Goal: Information Seeking & Learning: Learn about a topic

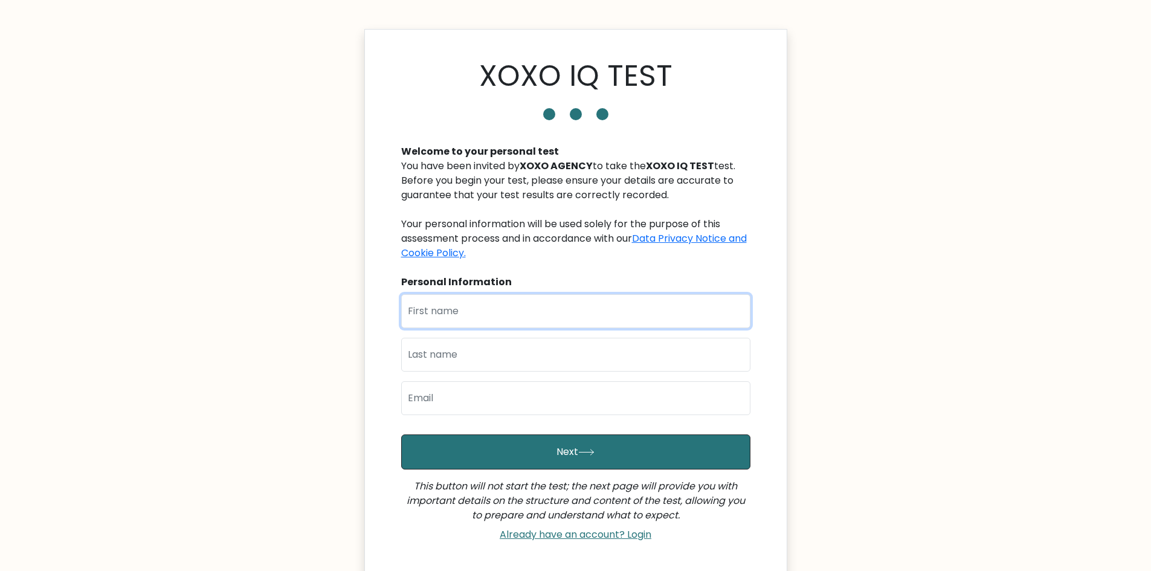
click at [592, 322] on input "text" at bounding box center [575, 311] width 349 height 34
type input "[PERSON_NAME]"
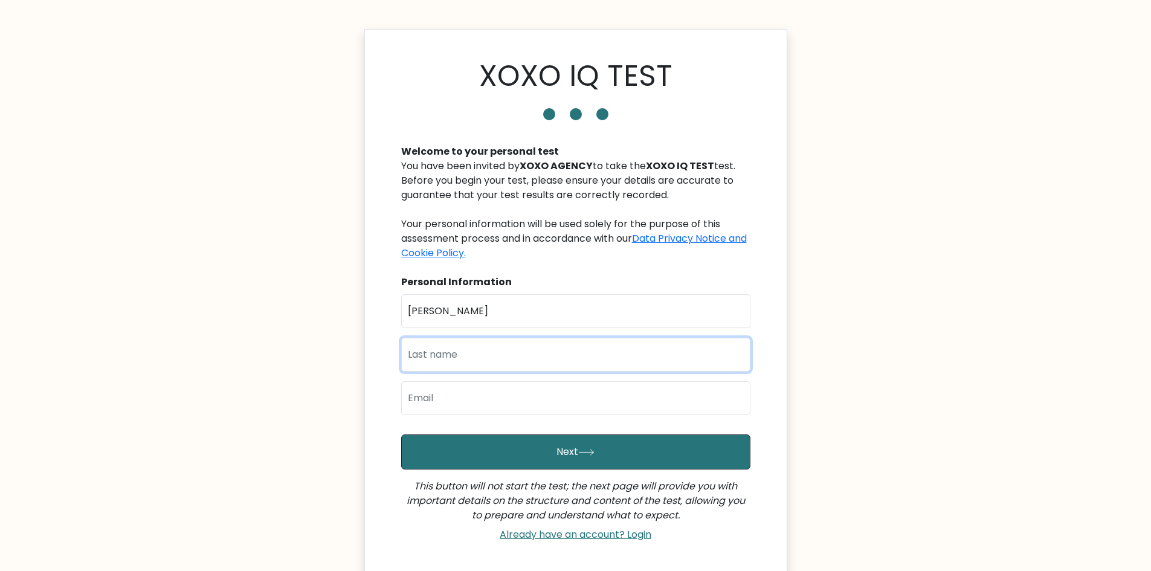
click at [514, 370] on input "text" at bounding box center [575, 355] width 349 height 34
type input "[PERSON_NAME]"
click at [500, 402] on input "email" at bounding box center [575, 398] width 349 height 34
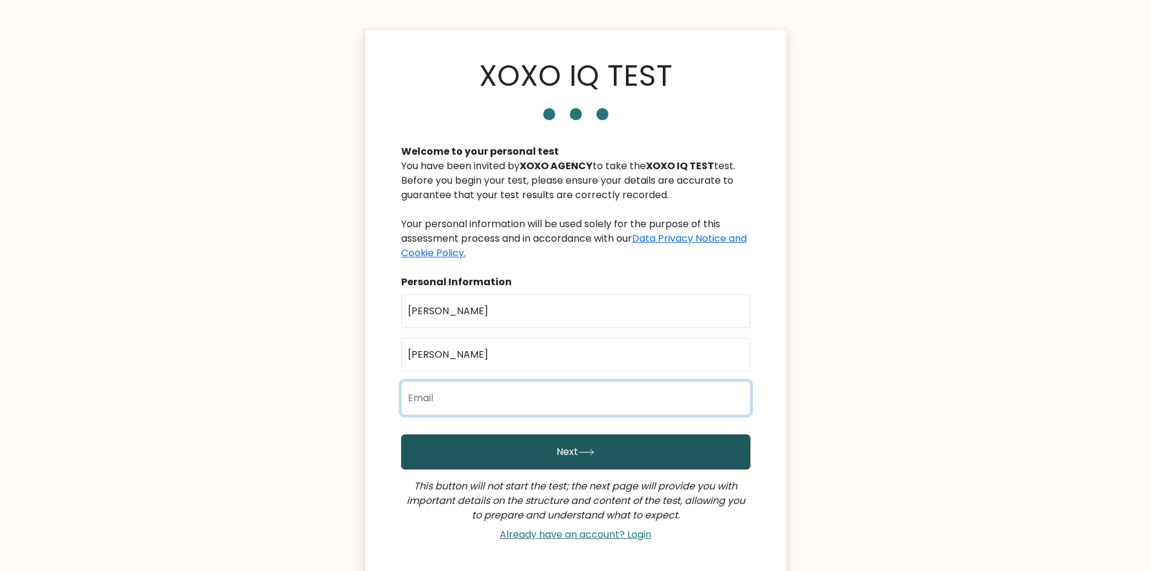
type input "[EMAIL_ADDRESS][DOMAIN_NAME]"
click at [564, 448] on button "Next" at bounding box center [575, 451] width 349 height 35
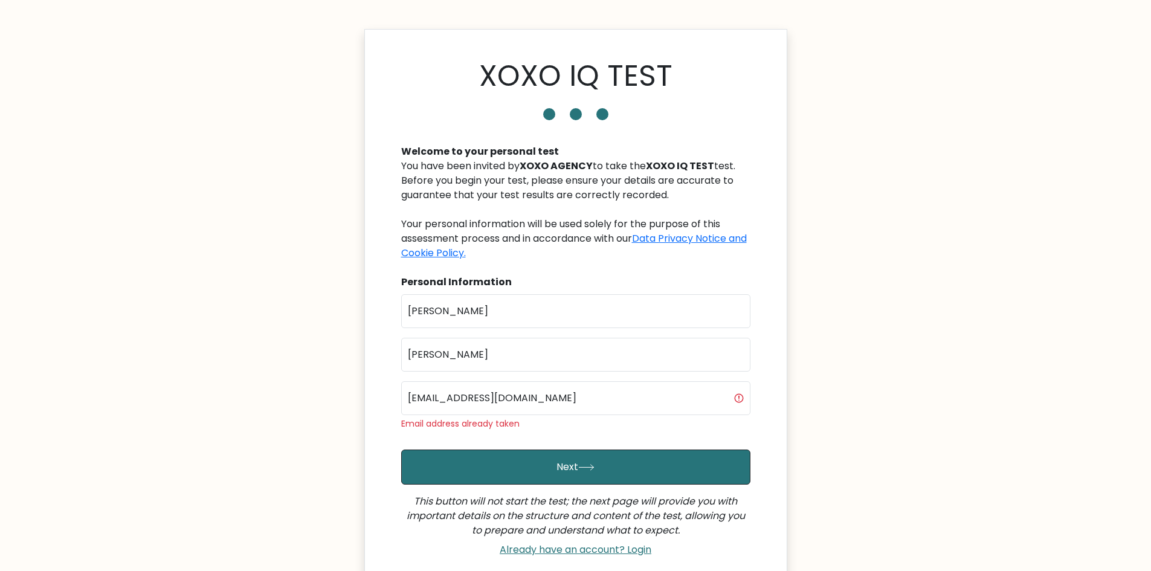
scroll to position [121, 0]
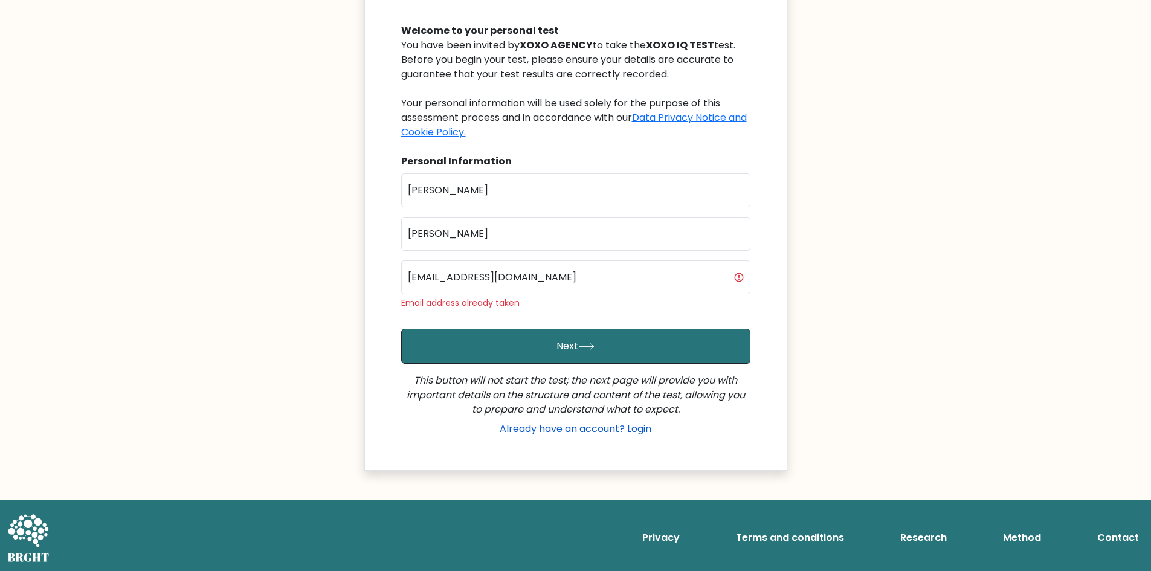
click at [582, 424] on link "Already have an account? Login" at bounding box center [575, 429] width 161 height 14
click at [558, 276] on input "[EMAIL_ADDRESS][DOMAIN_NAME]" at bounding box center [575, 277] width 349 height 34
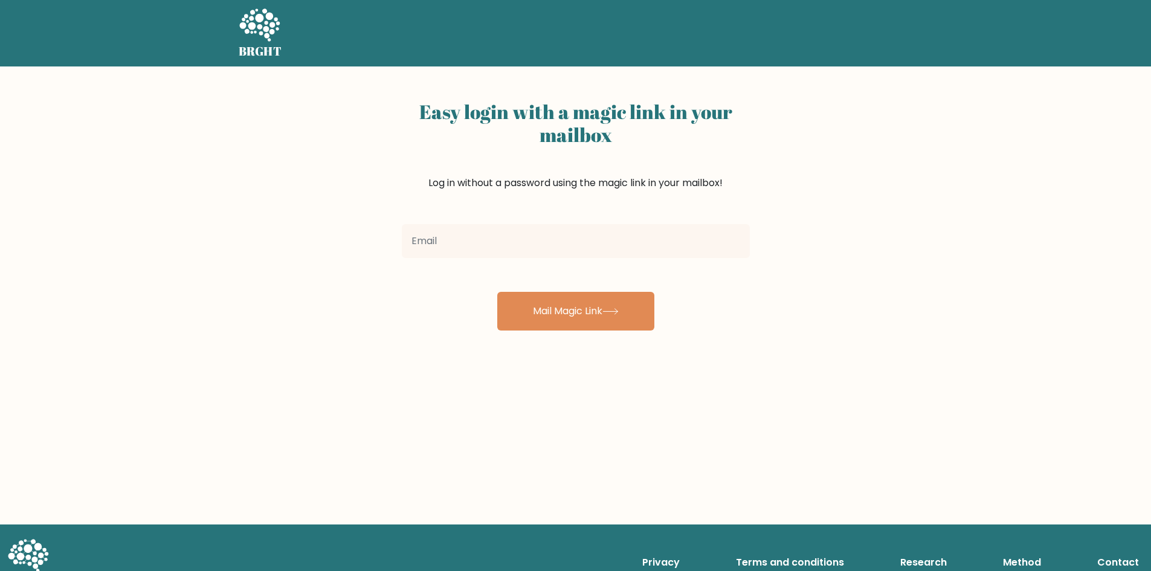
click at [529, 230] on input "email" at bounding box center [576, 241] width 348 height 34
type input "[EMAIL_ADDRESS][DOMAIN_NAME]"
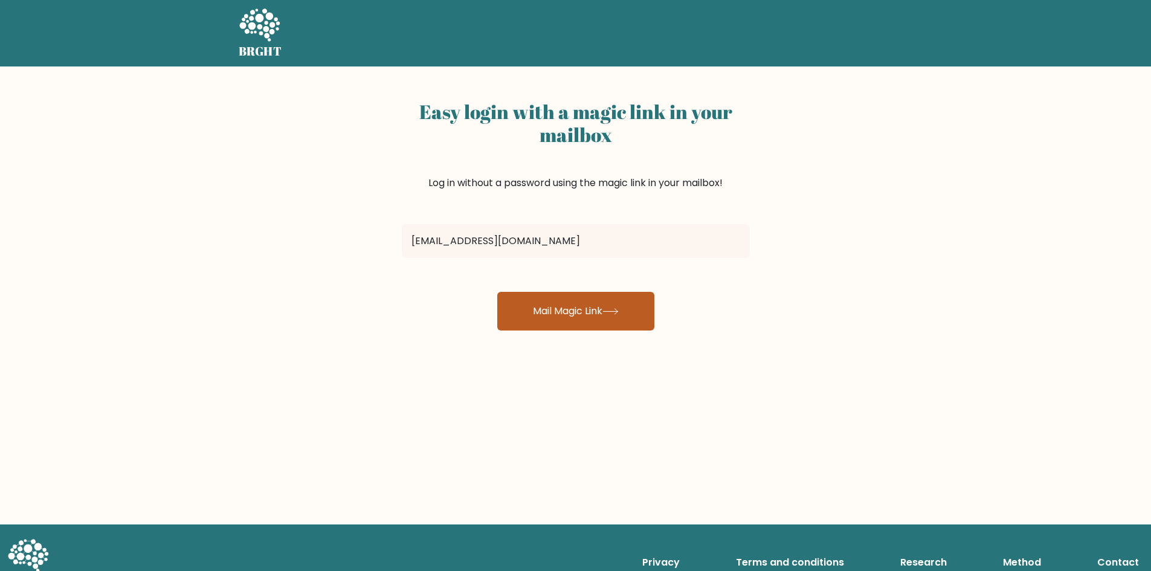
click at [584, 321] on button "Mail Magic Link" at bounding box center [575, 311] width 157 height 39
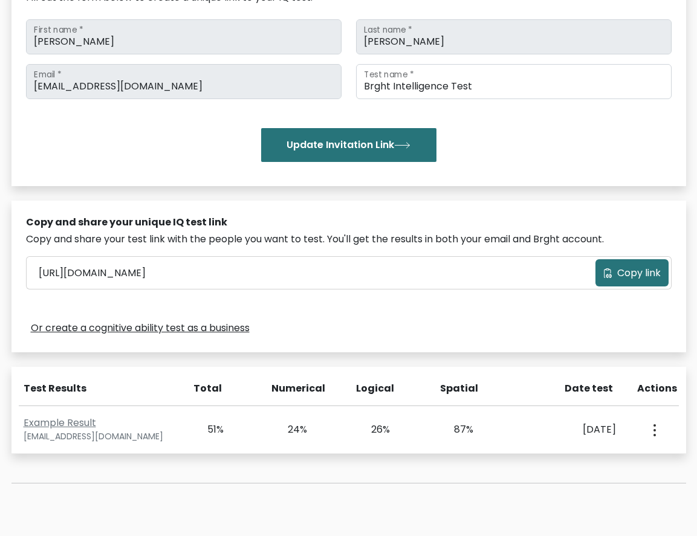
scroll to position [289, 0]
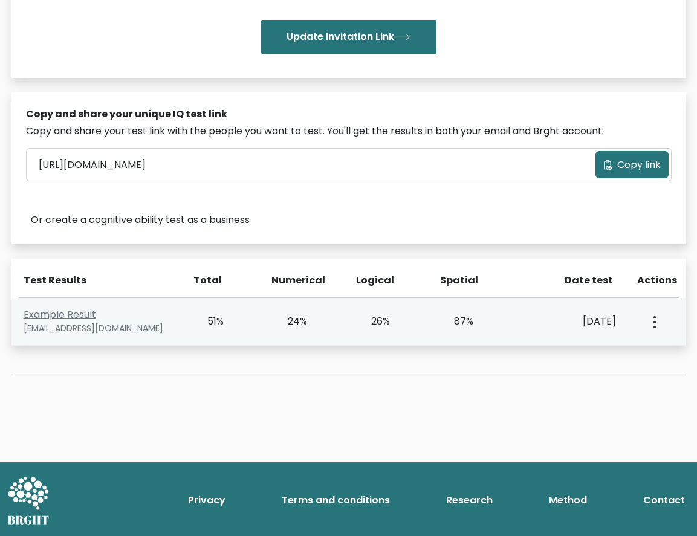
click at [656, 321] on button "button" at bounding box center [653, 321] width 10 height 37
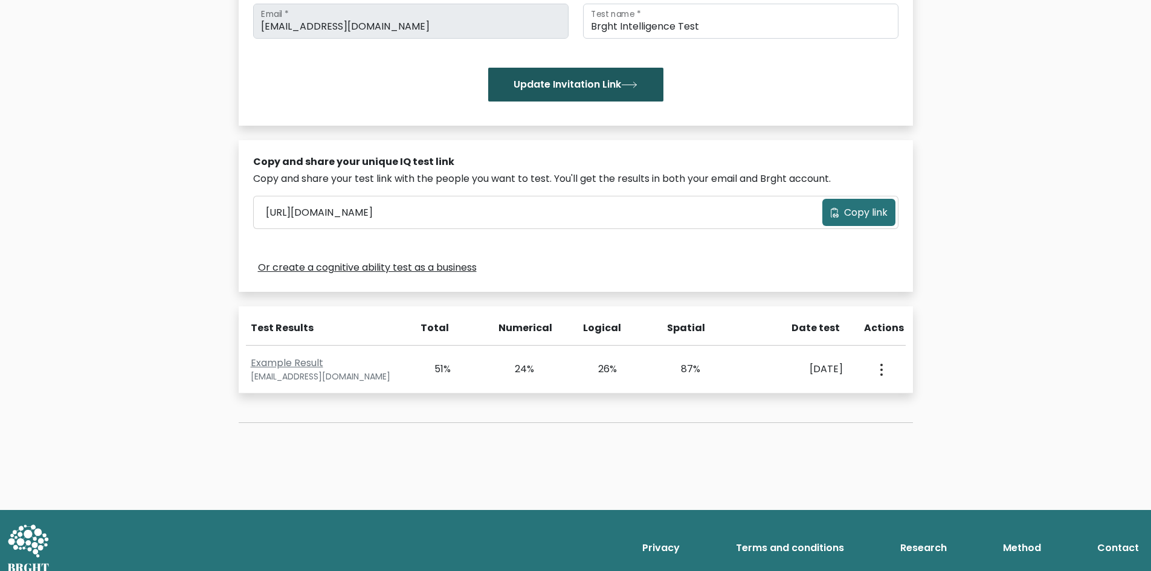
scroll to position [60, 0]
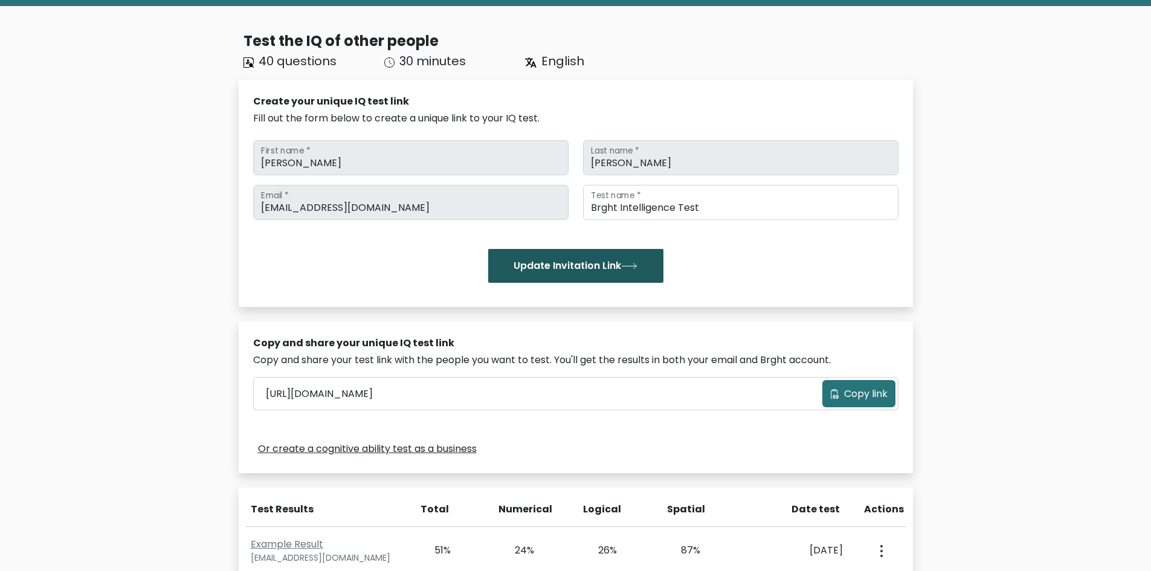
click at [599, 267] on button "Update Invitation Link" at bounding box center [575, 266] width 175 height 34
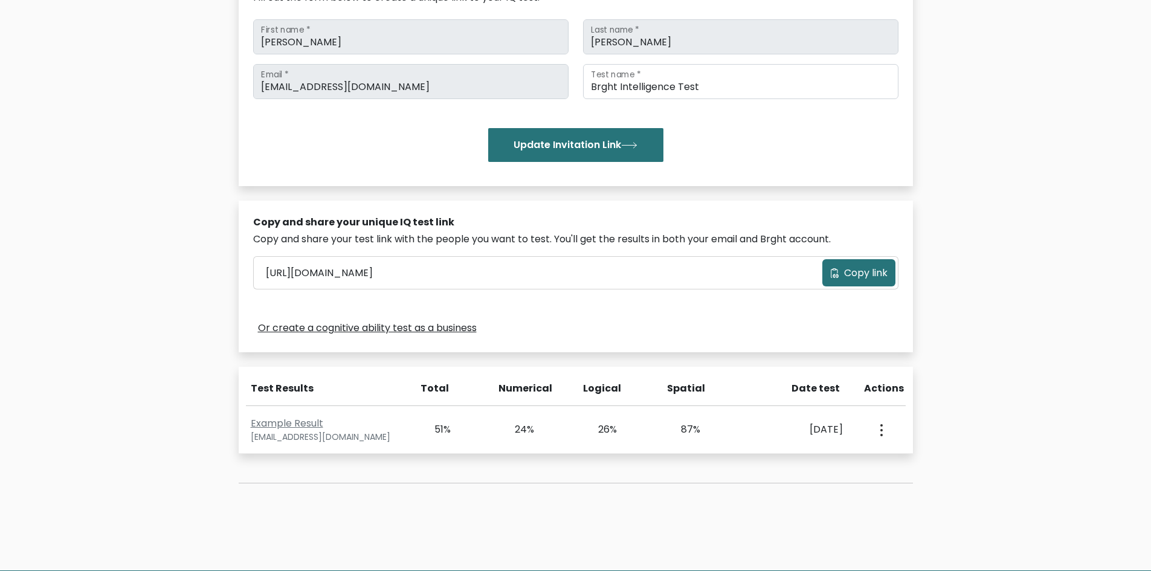
scroll to position [0, 0]
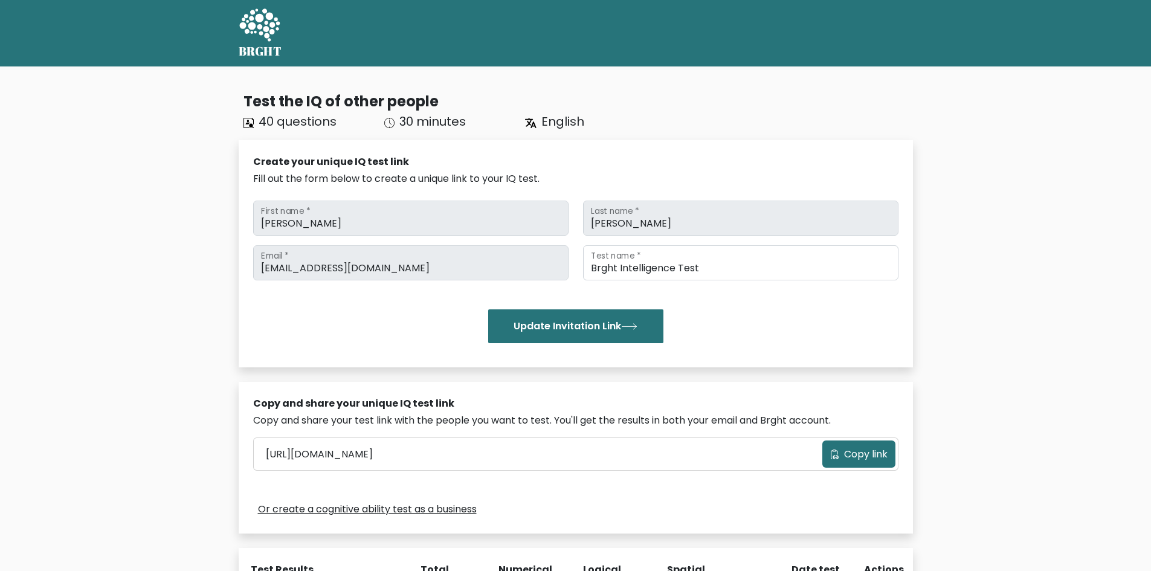
scroll to position [181, 0]
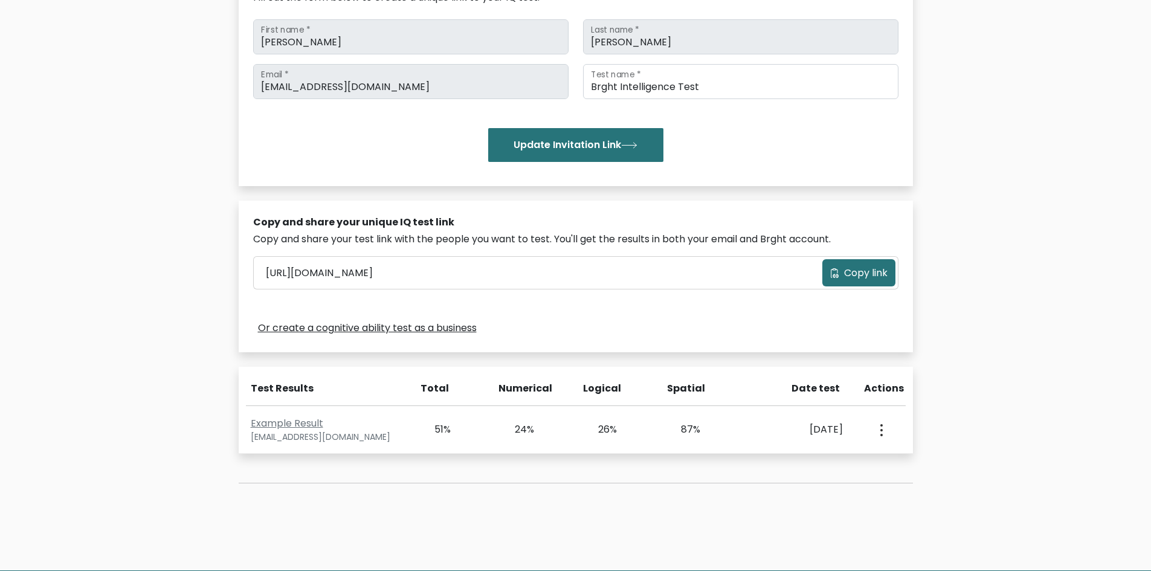
click at [848, 274] on span "Copy link" at bounding box center [866, 273] width 44 height 15
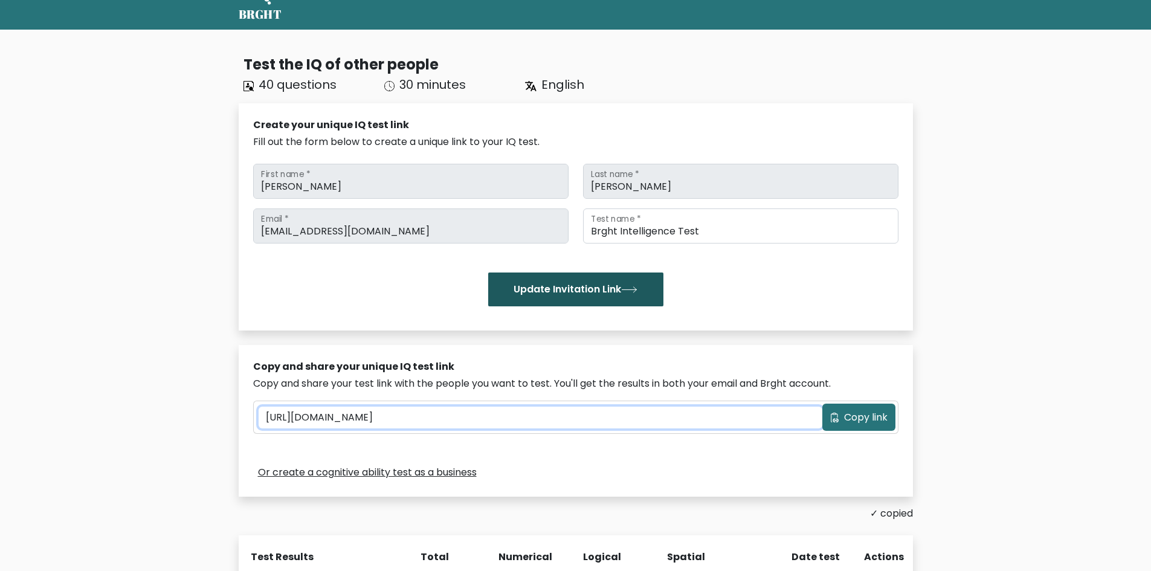
scroll to position [0, 0]
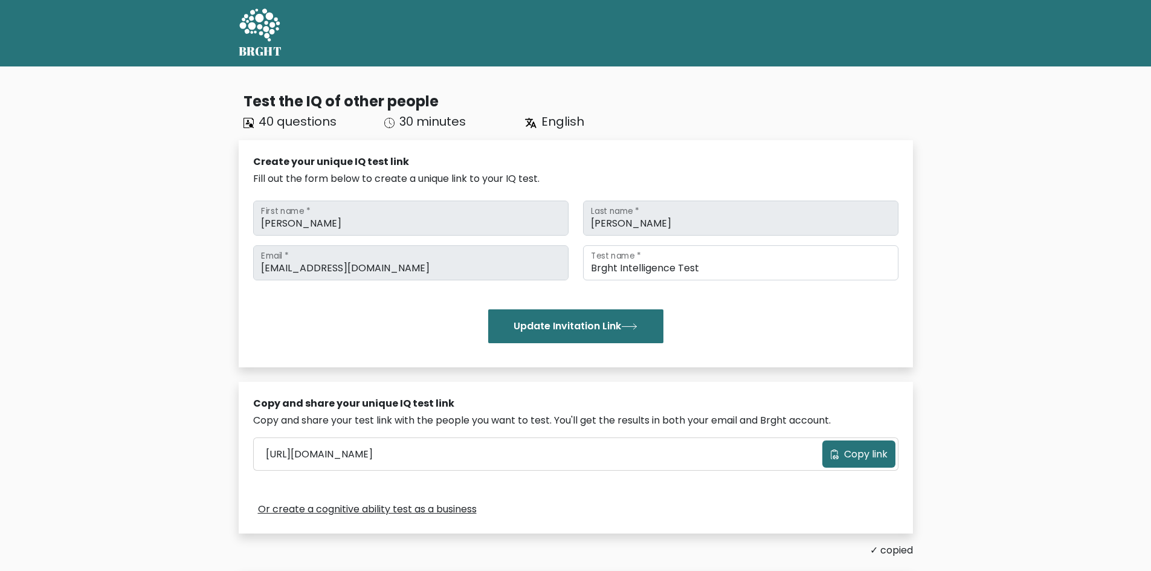
click at [265, 28] on icon at bounding box center [259, 24] width 40 height 33
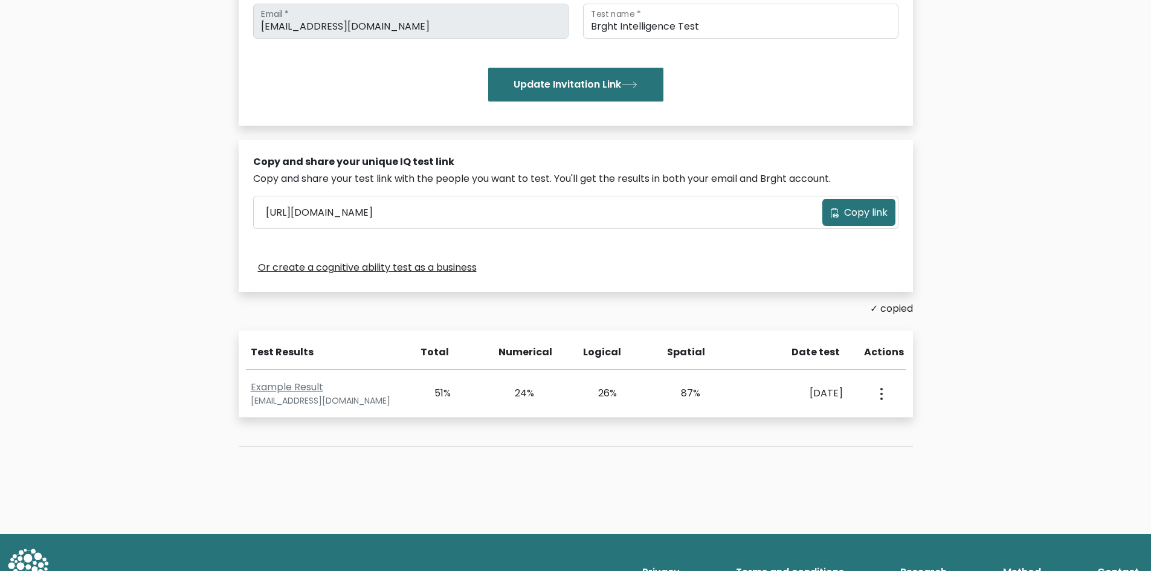
scroll to position [279, 0]
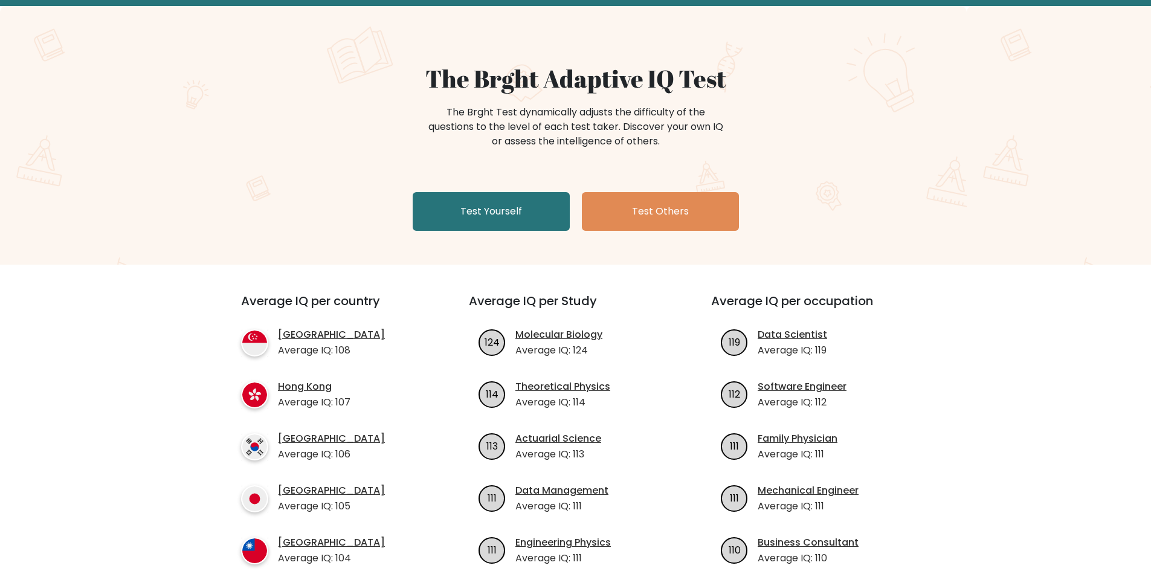
scroll to position [121, 0]
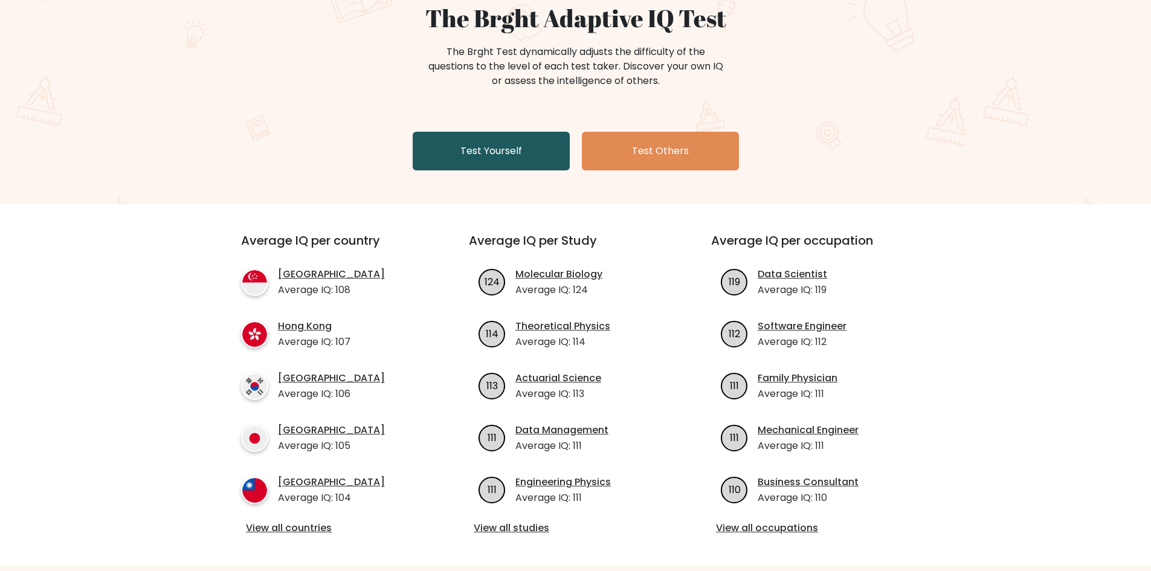
click at [523, 159] on link "Test Yourself" at bounding box center [491, 151] width 157 height 39
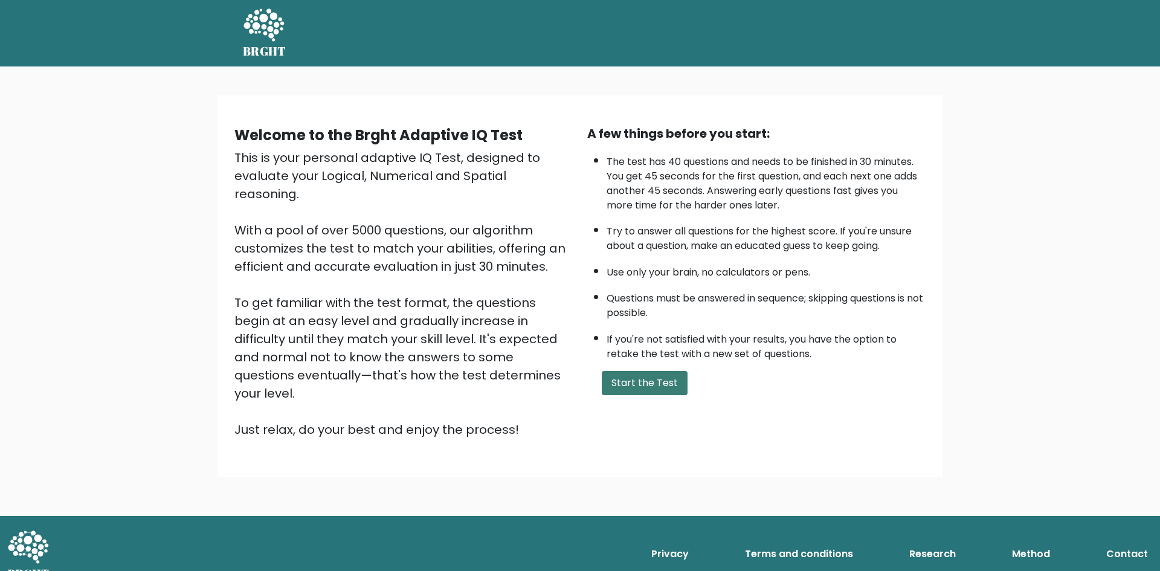
click at [653, 387] on button "Start the Test" at bounding box center [645, 383] width 86 height 24
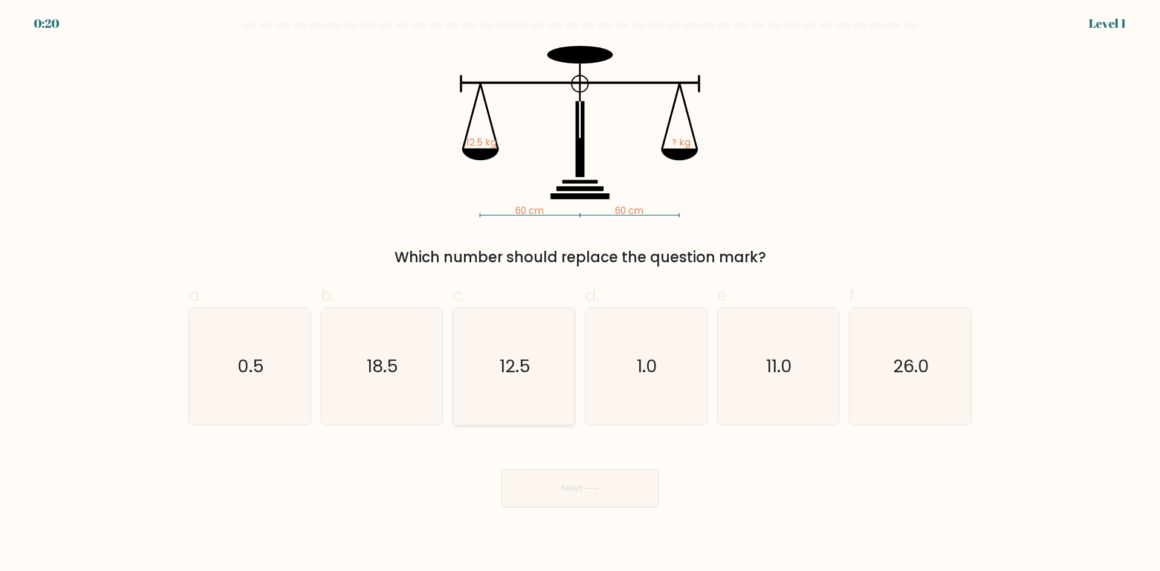
click at [518, 358] on text "12.5" at bounding box center [515, 366] width 31 height 24
click at [580, 294] on input "c. 12.5" at bounding box center [580, 290] width 1 height 8
radio input "true"
click at [567, 500] on button "Next" at bounding box center [579, 488] width 157 height 39
click at [581, 495] on button "Next" at bounding box center [579, 488] width 157 height 39
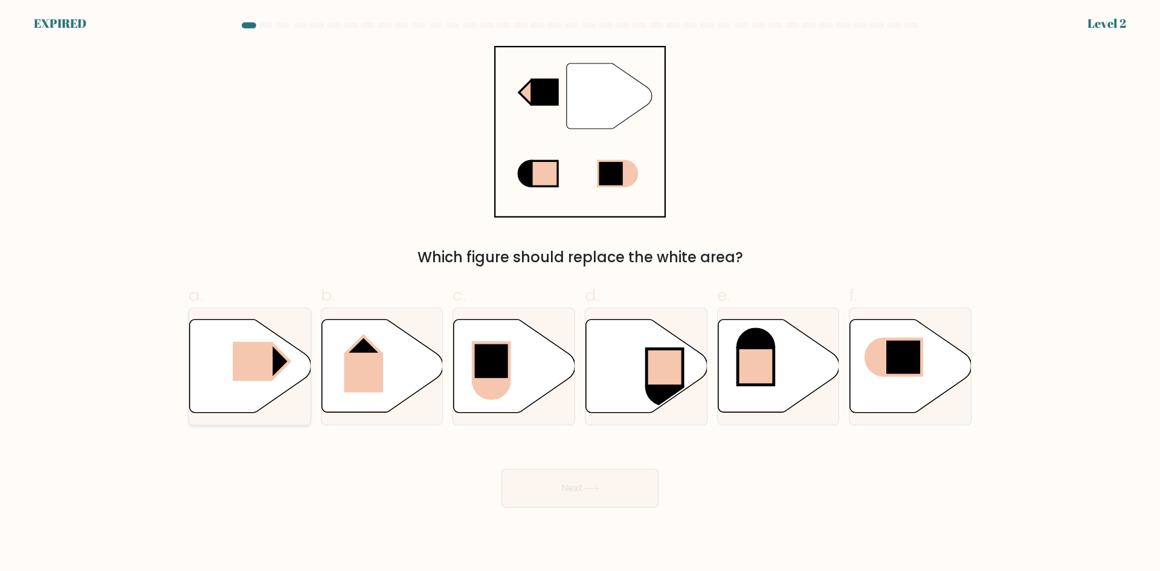
click at [196, 387] on icon at bounding box center [250, 366] width 121 height 93
click at [580, 294] on input "a." at bounding box center [580, 290] width 1 height 8
radio input "true"
click at [576, 488] on button "Next" at bounding box center [579, 488] width 157 height 39
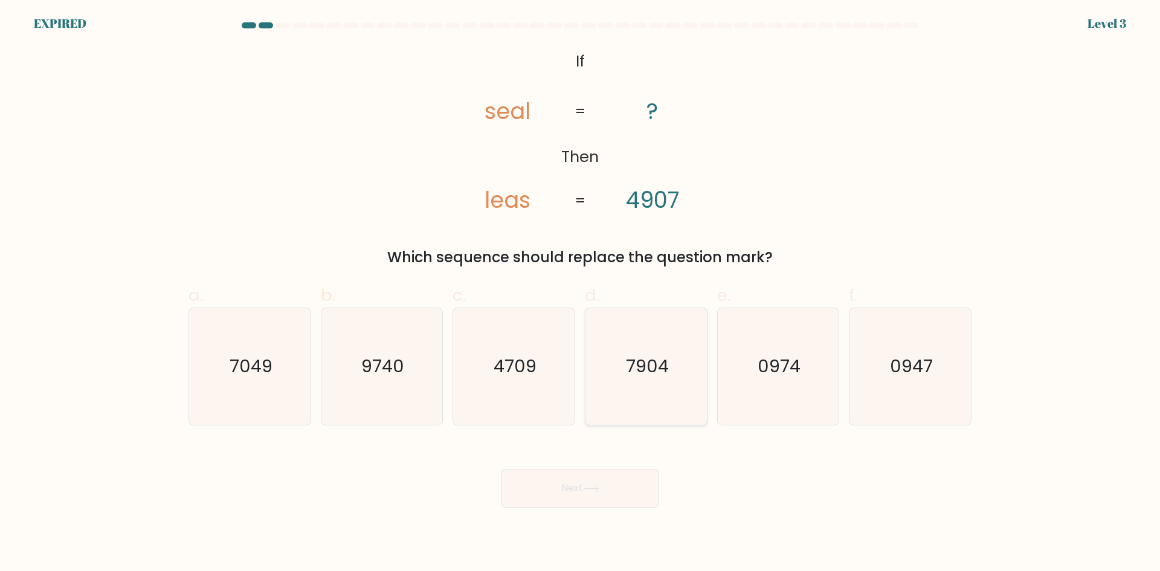
click at [661, 395] on icon "7904" at bounding box center [646, 366] width 117 height 117
click at [581, 294] on input "d. 7904" at bounding box center [580, 290] width 1 height 8
radio input "true"
click at [590, 492] on button "Next" at bounding box center [579, 488] width 157 height 39
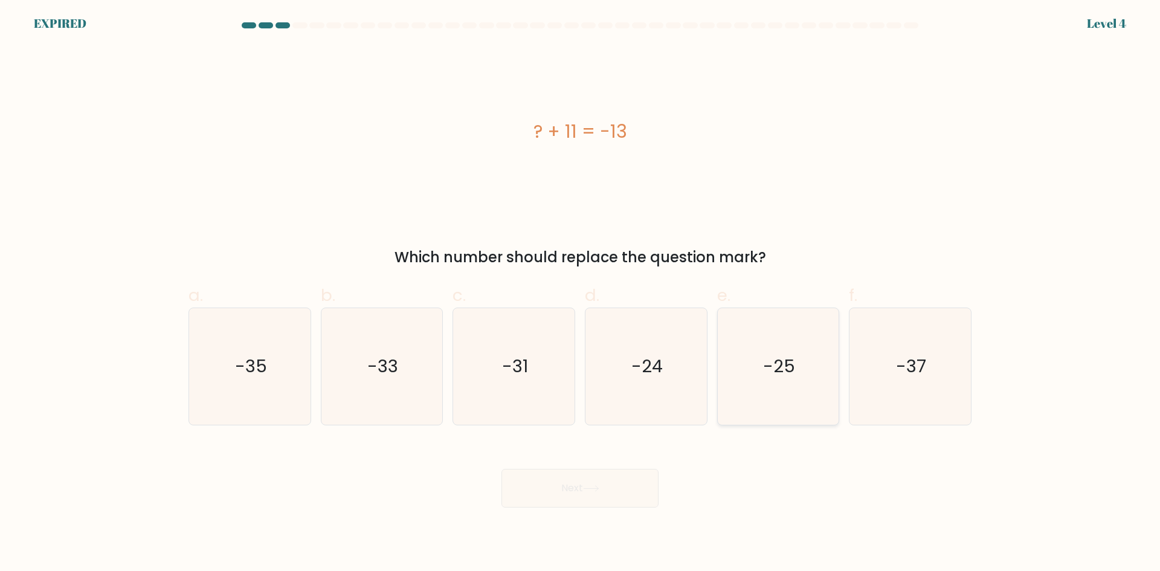
click at [766, 384] on icon "-25" at bounding box center [778, 366] width 117 height 117
click at [581, 294] on input "e. -25" at bounding box center [580, 290] width 1 height 8
radio input "true"
click at [531, 487] on div "Next" at bounding box center [580, 474] width 798 height 68
click at [749, 392] on icon "-25" at bounding box center [777, 366] width 115 height 115
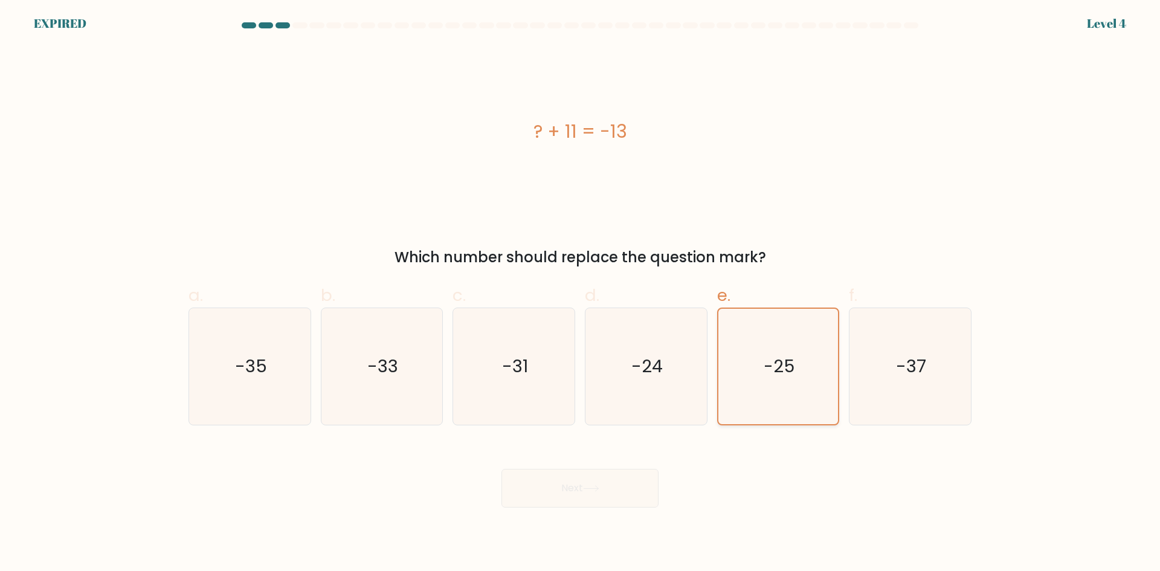
click at [581, 294] on input "e. -25" at bounding box center [580, 290] width 1 height 8
click at [749, 392] on icon "-25" at bounding box center [777, 366] width 115 height 115
click at [581, 294] on input "e. -25" at bounding box center [580, 290] width 1 height 8
click at [637, 489] on div "Next" at bounding box center [580, 474] width 798 height 68
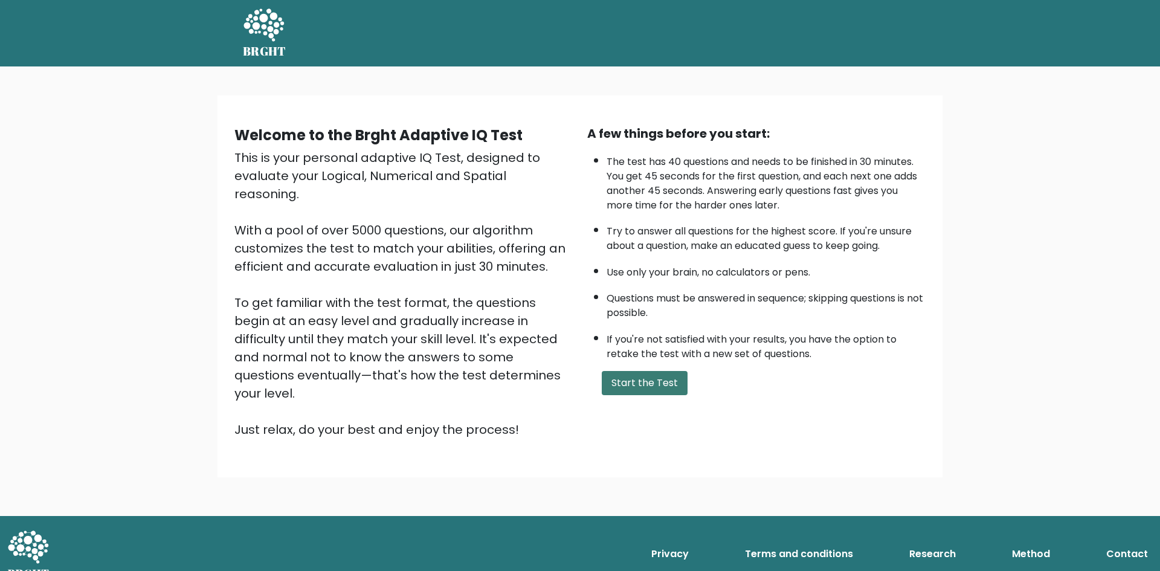
click at [668, 378] on button "Start the Test" at bounding box center [645, 383] width 86 height 24
click at [636, 379] on button "Start the Test" at bounding box center [645, 383] width 86 height 24
click at [657, 382] on button "Start the Test" at bounding box center [645, 383] width 86 height 24
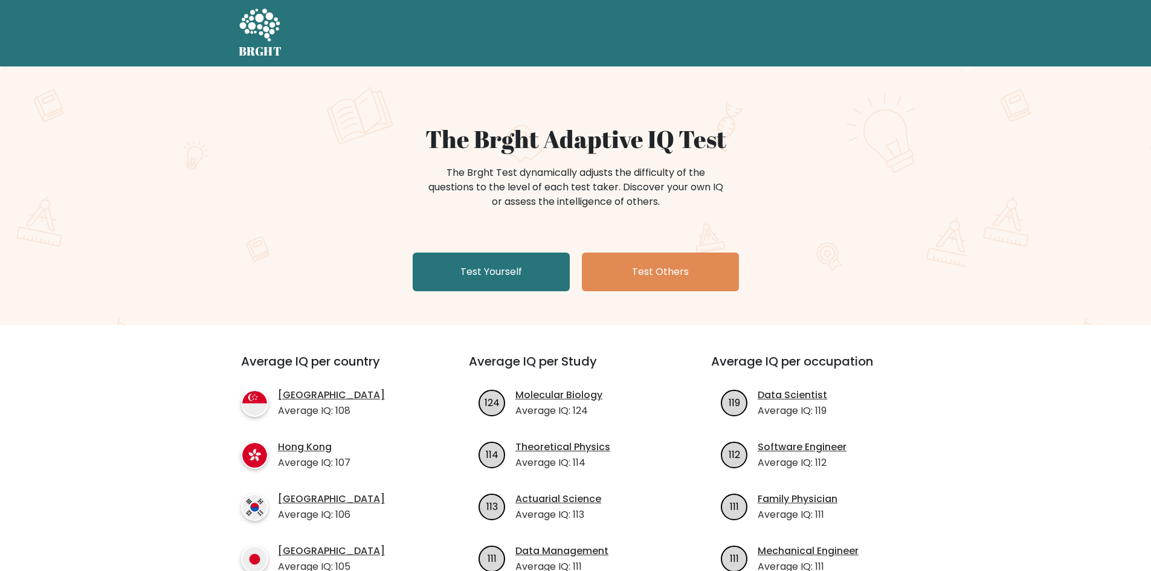
scroll to position [121, 0]
